Goal: Task Accomplishment & Management: Manage account settings

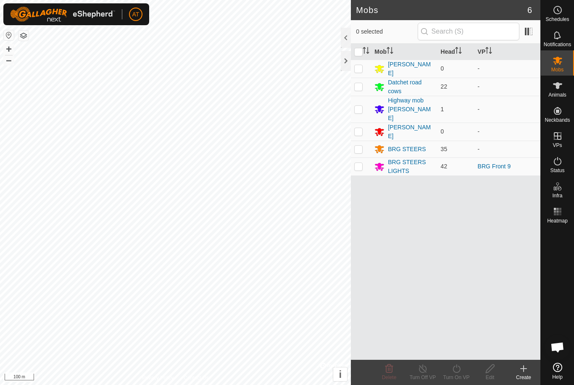
click at [403, 85] on div "Datchet road cows" at bounding box center [411, 87] width 46 height 18
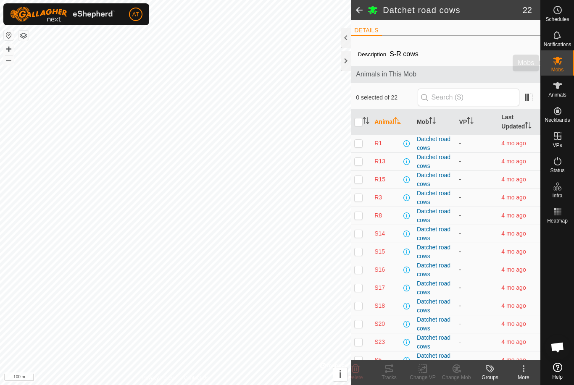
click at [557, 70] on span "Mobs" at bounding box center [557, 69] width 12 height 5
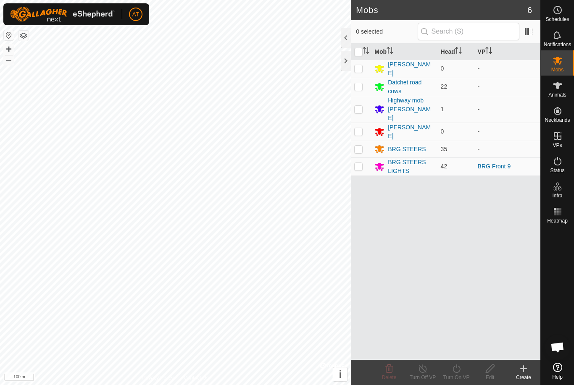
click at [360, 91] on td at bounding box center [361, 87] width 20 height 18
checkbox input "true"
click at [524, 372] on icon at bounding box center [524, 369] width 0 height 6
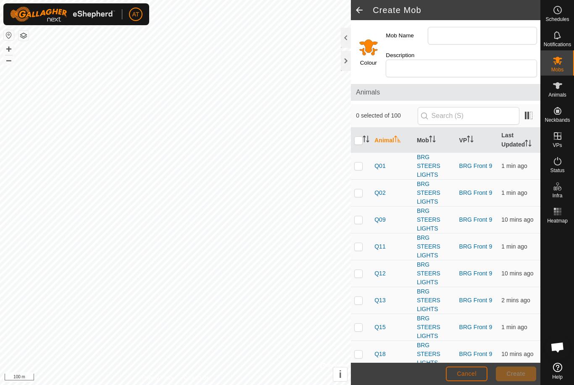
click at [469, 371] on span "Cancel" at bounding box center [467, 374] width 20 height 7
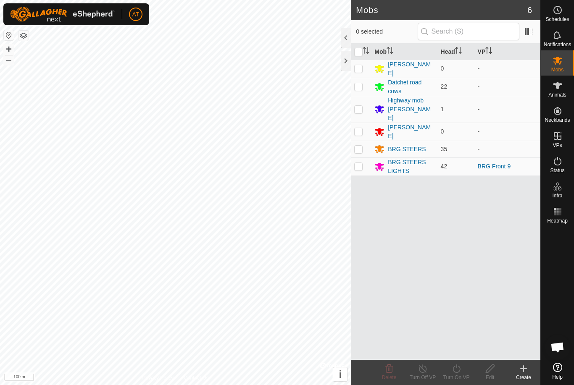
click at [348, 66] on div at bounding box center [346, 61] width 10 height 20
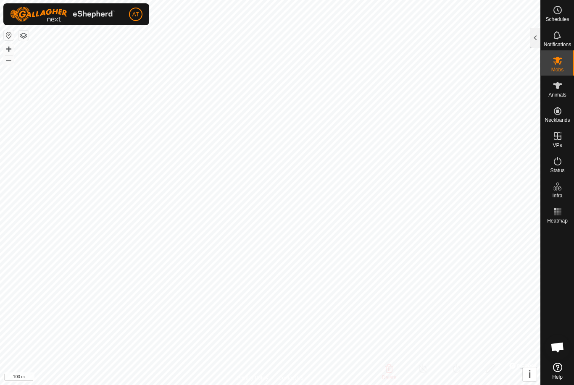
click at [564, 65] on es-mob-svg-icon at bounding box center [557, 60] width 15 height 13
click at [533, 40] on div at bounding box center [535, 38] width 10 height 20
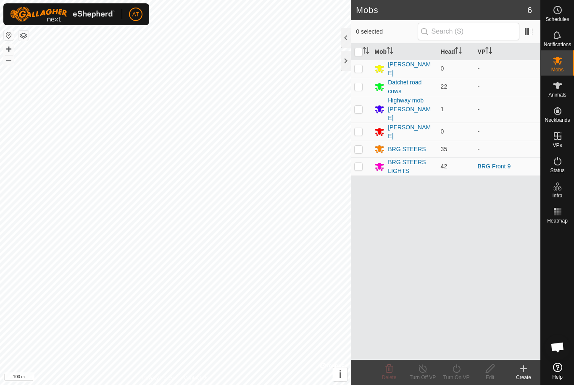
click at [360, 90] on td at bounding box center [361, 87] width 20 height 18
checkbox input "true"
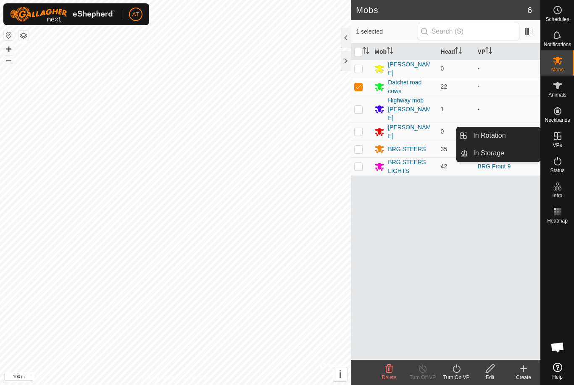
click at [497, 158] on link "In Storage" at bounding box center [504, 153] width 72 height 17
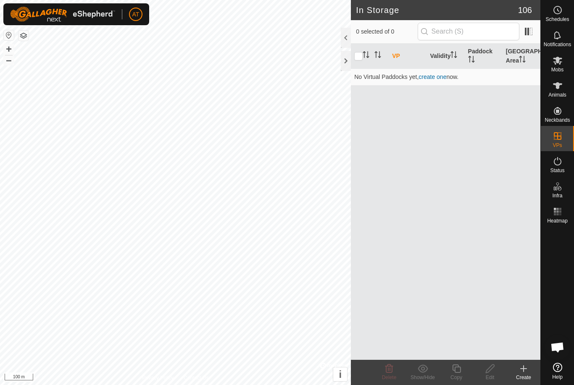
click at [528, 373] on icon at bounding box center [524, 369] width 10 height 10
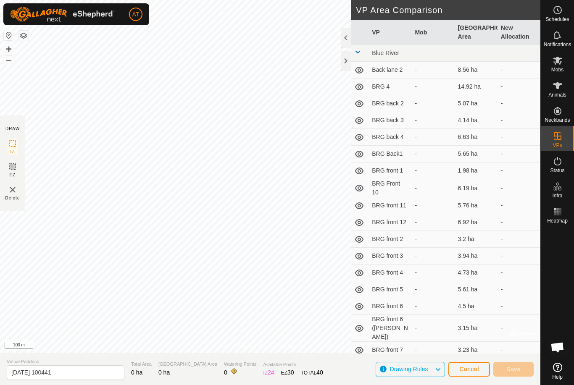
click at [472, 366] on span "Cancel" at bounding box center [469, 369] width 20 height 7
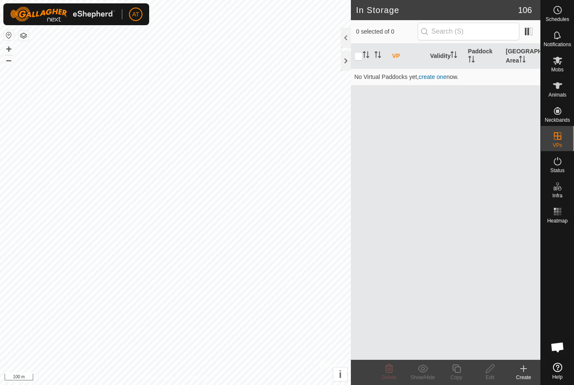
click at [526, 369] on icon at bounding box center [524, 369] width 6 height 0
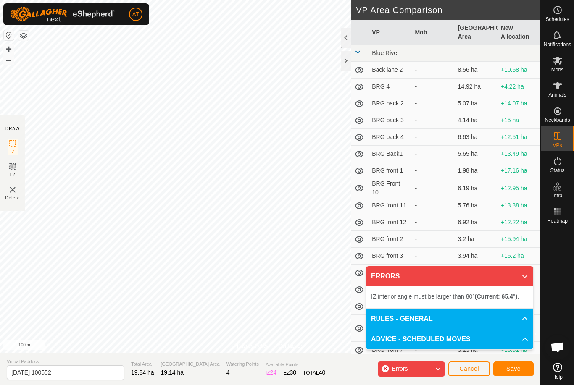
click at [520, 367] on span "Save" at bounding box center [513, 369] width 14 height 7
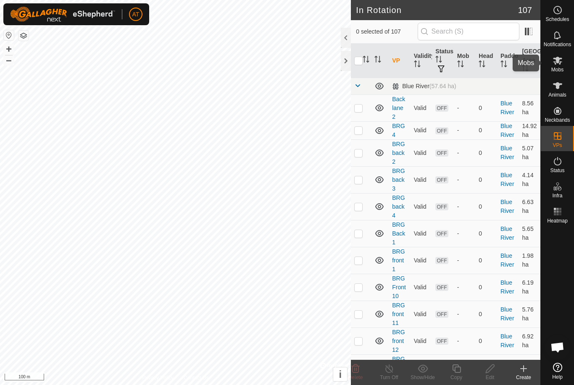
click at [558, 65] on icon at bounding box center [558, 60] width 10 height 10
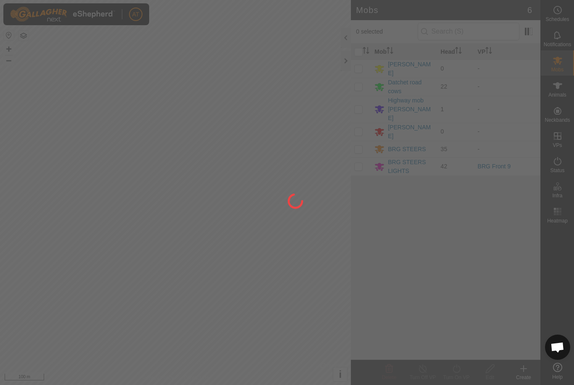
click at [356, 83] on p-checkbox at bounding box center [358, 86] width 8 height 7
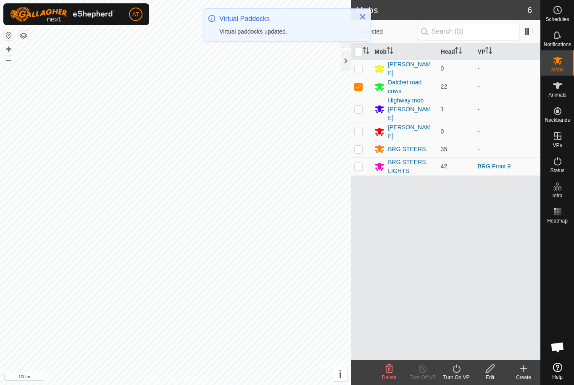
checkbox input "true"
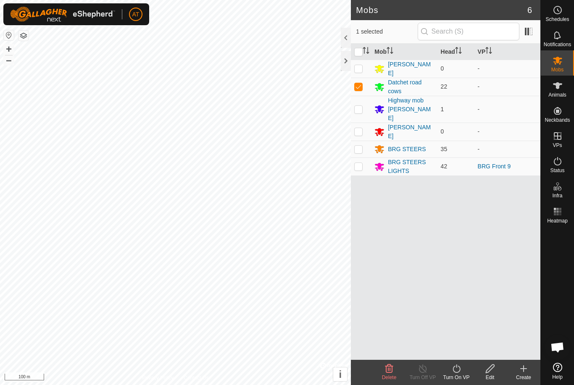
click at [456, 371] on icon at bounding box center [456, 369] width 11 height 10
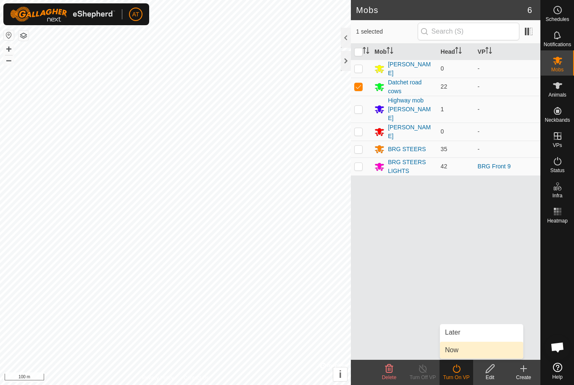
click at [457, 352] on span "Now" at bounding box center [451, 350] width 13 height 10
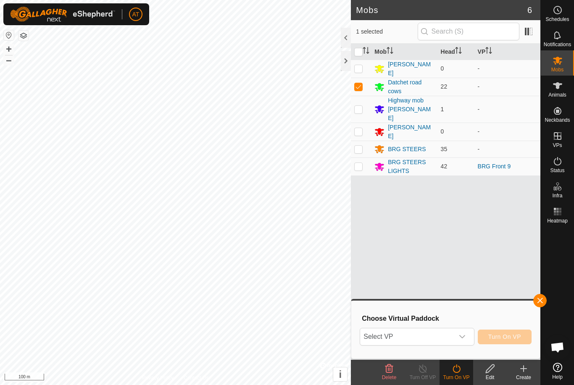
click at [464, 339] on icon "dropdown trigger" at bounding box center [462, 337] width 7 height 7
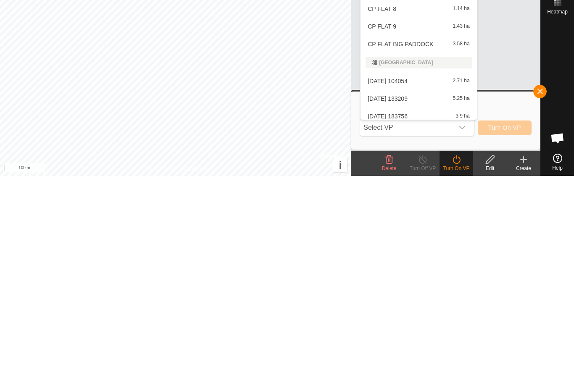
scroll to position [474, 0]
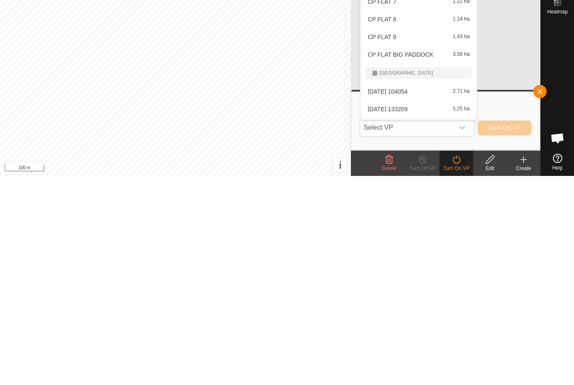
click at [427, 329] on span "Select VP" at bounding box center [406, 337] width 93 height 17
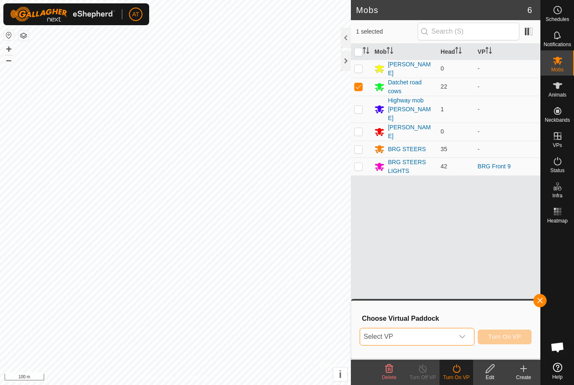
click at [440, 341] on span "Select VP" at bounding box center [406, 337] width 93 height 17
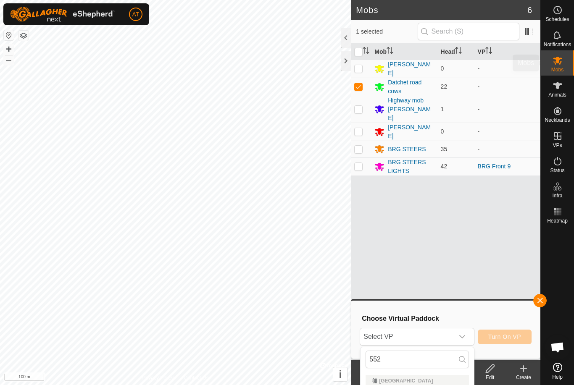
type input "552"
click at [555, 68] on span "Mobs" at bounding box center [557, 69] width 12 height 5
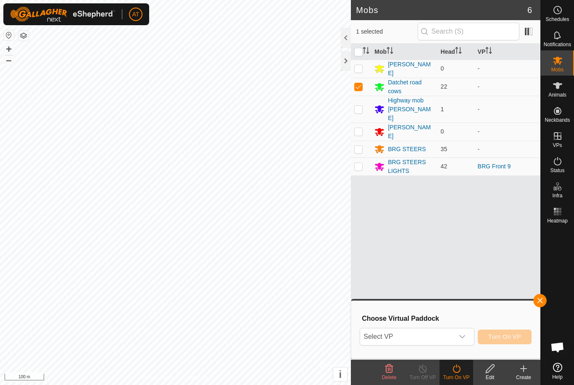
click at [469, 341] on div "dropdown trigger" at bounding box center [462, 337] width 17 height 17
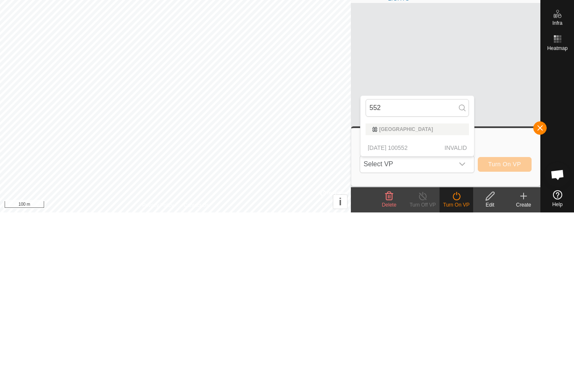
click at [414, 312] on p-selectitem "2025-09-20 100552 INVALID" at bounding box center [417, 320] width 113 height 17
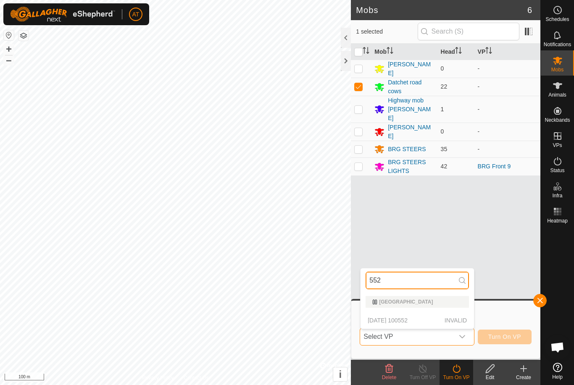
click at [418, 289] on input "552" at bounding box center [417, 281] width 103 height 18
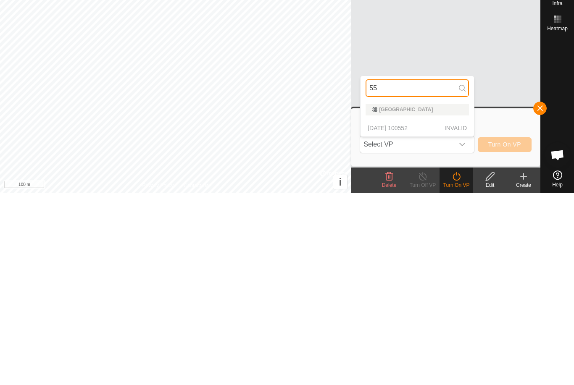
type input "5"
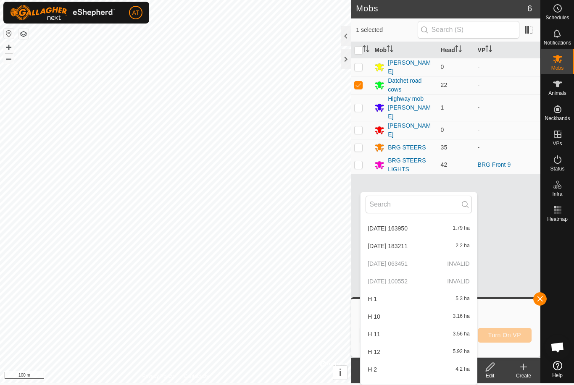
scroll to position [761, 0]
click at [541, 301] on span "button" at bounding box center [540, 299] width 7 height 7
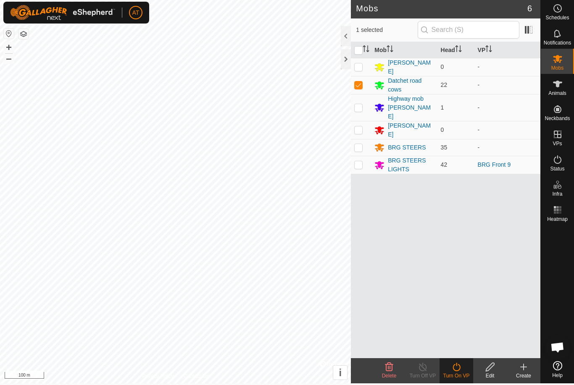
scroll to position [0, 0]
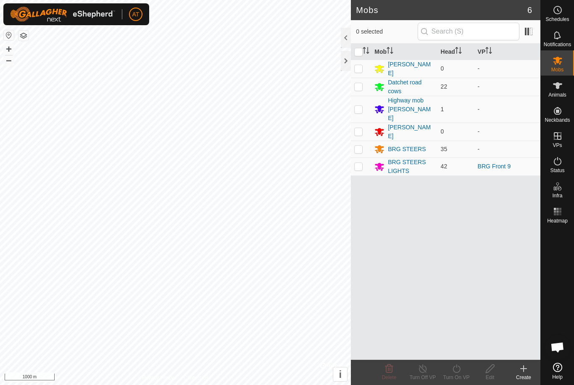
click at [358, 90] on td at bounding box center [361, 87] width 20 height 18
checkbox input "true"
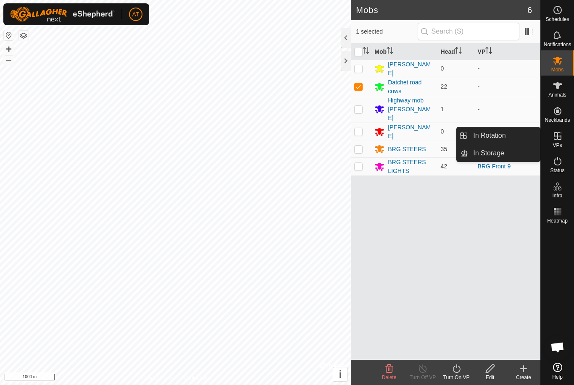
click at [469, 154] on link "In Storage" at bounding box center [504, 153] width 72 height 17
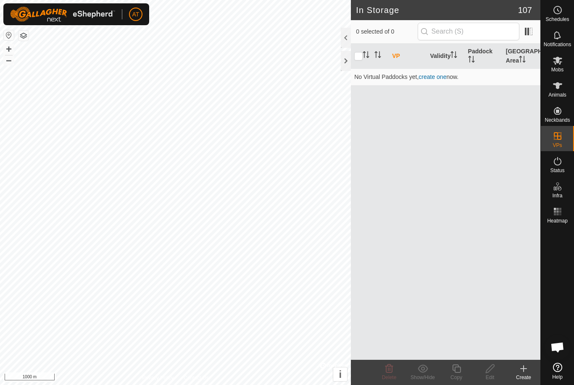
click at [529, 369] on create-svg-icon at bounding box center [524, 369] width 34 height 10
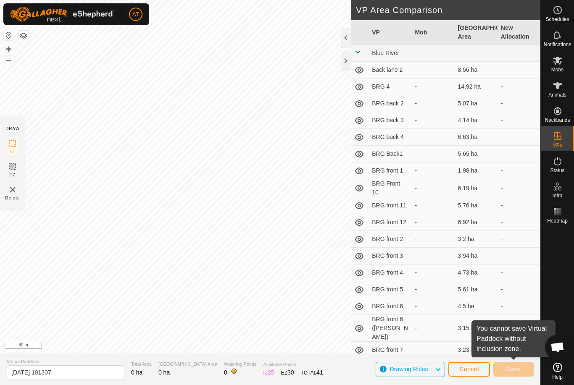
click at [475, 372] on span "Cancel" at bounding box center [469, 369] width 20 height 7
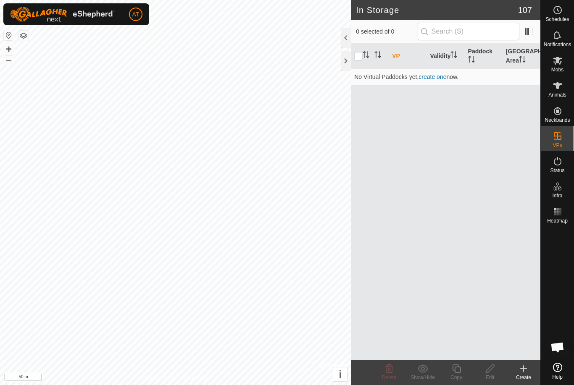
click at [527, 373] on icon at bounding box center [524, 369] width 10 height 10
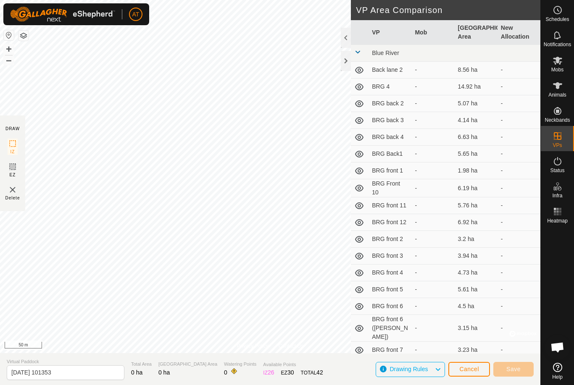
click at [382, 376] on div "Drawing Rules" at bounding box center [410, 369] width 69 height 15
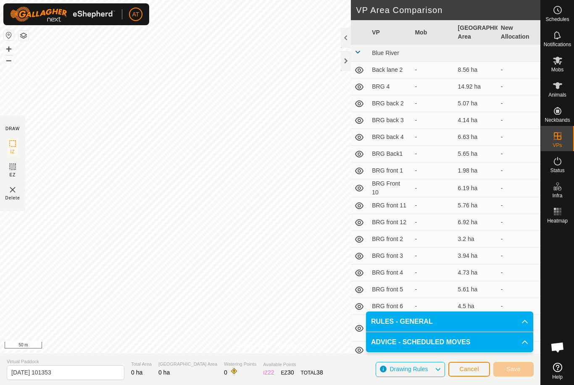
click at [469, 373] on button "Cancel" at bounding box center [469, 369] width 42 height 15
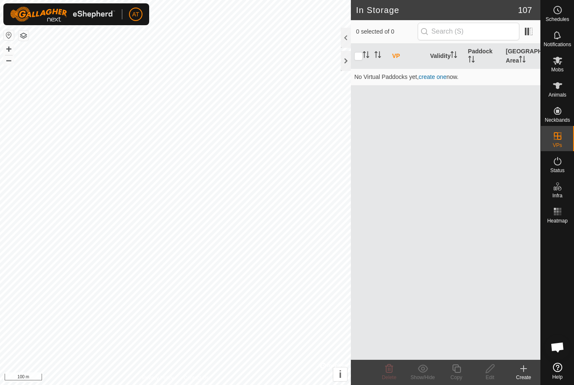
click at [525, 370] on icon at bounding box center [524, 369] width 10 height 10
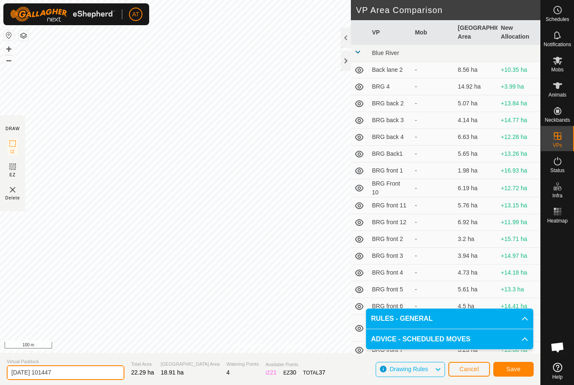
click at [76, 377] on input "[DATE] 101447" at bounding box center [66, 373] width 118 height 15
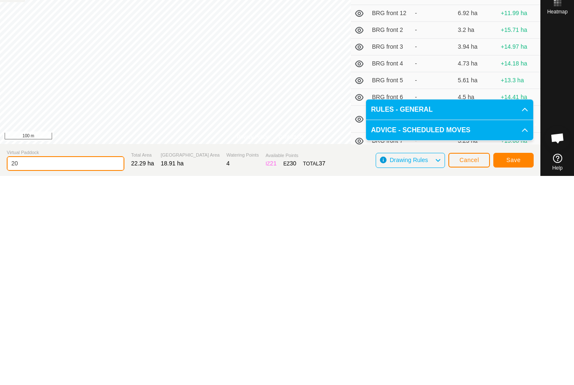
type input "2"
type input "Datchet rd half road side"
click at [519, 366] on span "Save" at bounding box center [513, 369] width 14 height 7
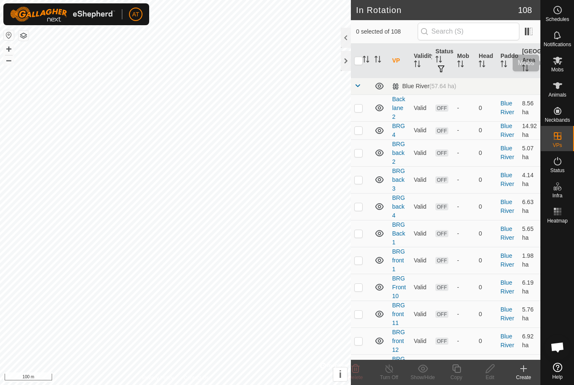
click at [563, 67] on span "Mobs" at bounding box center [557, 69] width 12 height 5
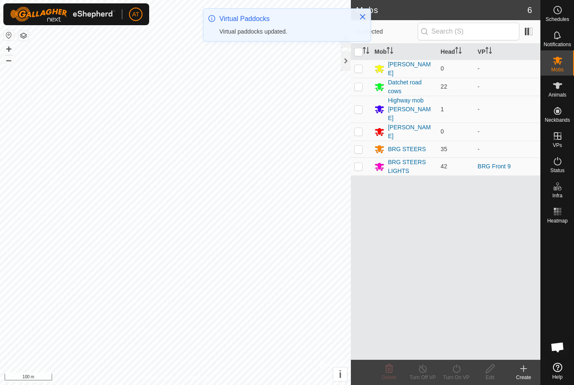
click at [355, 88] on p-checkbox at bounding box center [358, 86] width 8 height 7
checkbox input "true"
click at [466, 372] on turn-on-svg-icon at bounding box center [457, 369] width 34 height 10
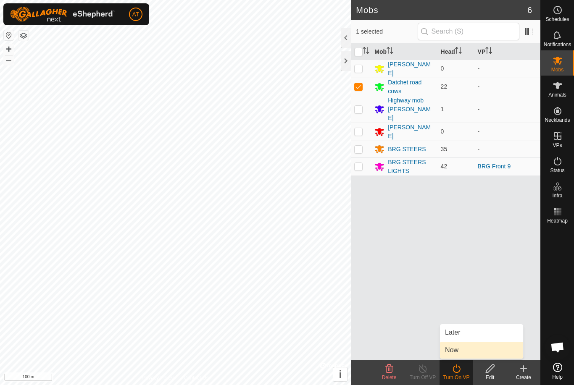
click at [446, 354] on span "Now" at bounding box center [451, 350] width 13 height 10
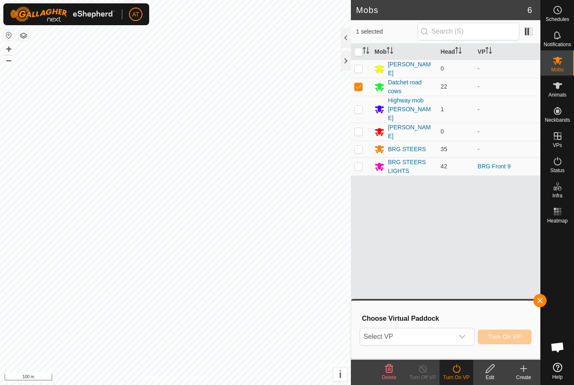
click at [463, 337] on icon "dropdown trigger" at bounding box center [462, 337] width 7 height 7
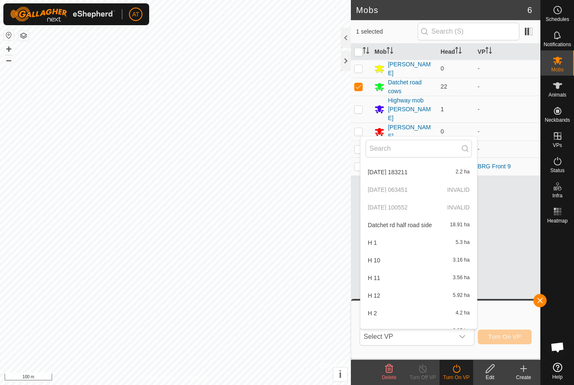
scroll to position [780, 0]
click at [422, 225] on span "Datchet rd half road side" at bounding box center [400, 224] width 64 height 6
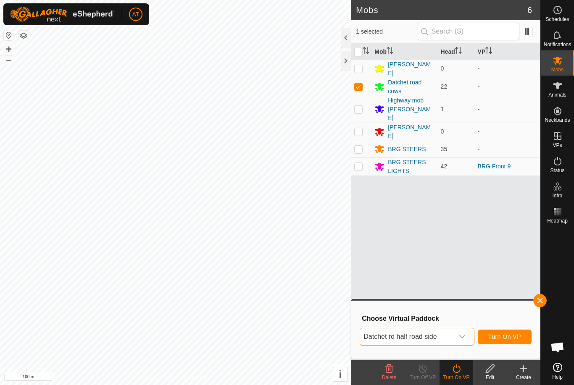
click at [504, 340] on span "Turn On VP" at bounding box center [504, 337] width 33 height 7
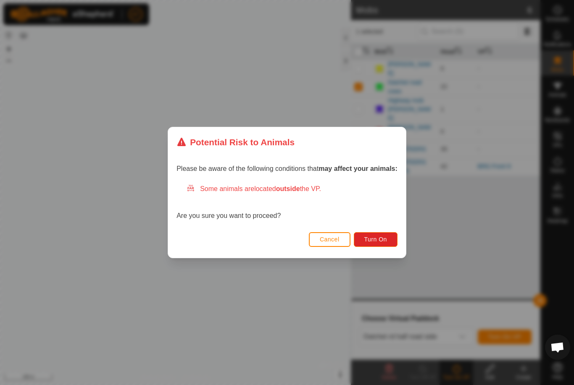
click at [380, 244] on button "Turn On" at bounding box center [376, 239] width 44 height 15
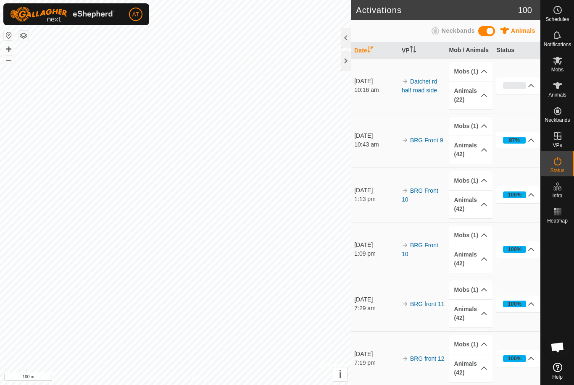
click at [528, 83] on icon at bounding box center [531, 85] width 7 height 7
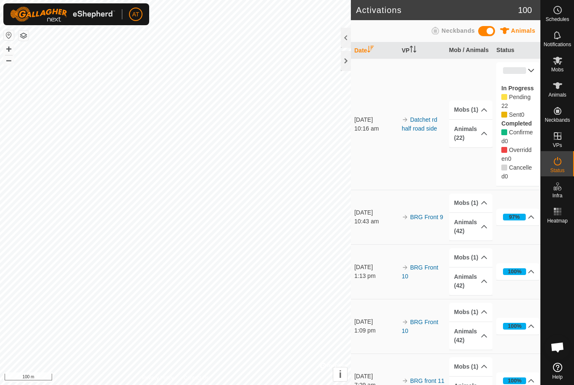
click at [533, 68] on icon at bounding box center [531, 70] width 7 height 7
